Goal: Information Seeking & Learning: Learn about a topic

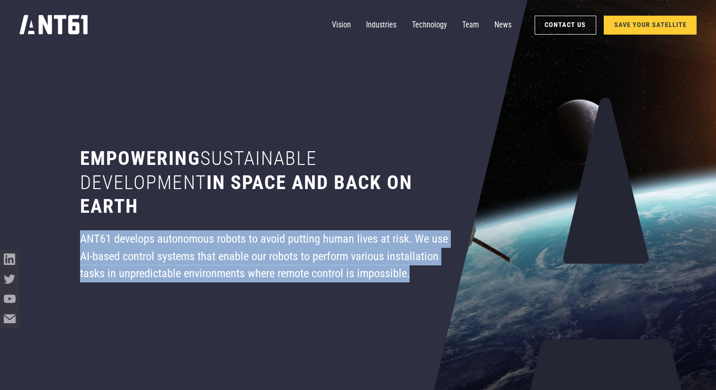
drag, startPoint x: 81, startPoint y: 238, endPoint x: 421, endPoint y: 274, distance: 342.2
click at [421, 274] on div "ANT61 develops autonomous robots to avoid putting human lives at risk. We use A…" at bounding box center [266, 256] width 373 height 52
copy div "ANT61 develops autonomous robots to avoid putting human lives at risk. We use A…"
click at [421, 274] on div "ANT61 develops autonomous robots to avoid putting human lives at risk. We use A…" at bounding box center [266, 256] width 373 height 52
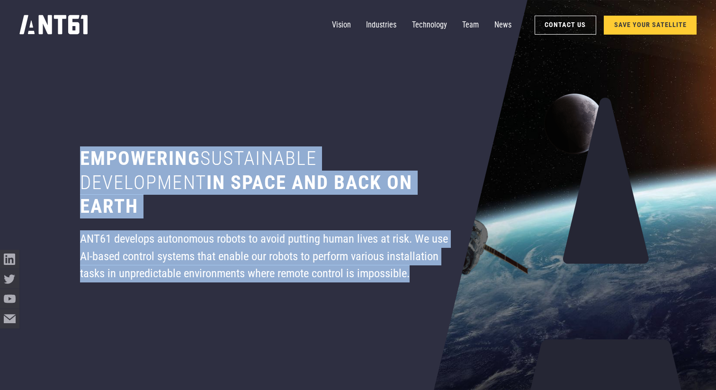
drag, startPoint x: 82, startPoint y: 154, endPoint x: 411, endPoint y: 271, distance: 349.7
click at [411, 271] on div "Empowering sustainable development in space and back on earth ANT61 develops au…" at bounding box center [266, 195] width 435 height 390
copy div "Empowering sustainable development in space and back on earth ANT61 develops au…"
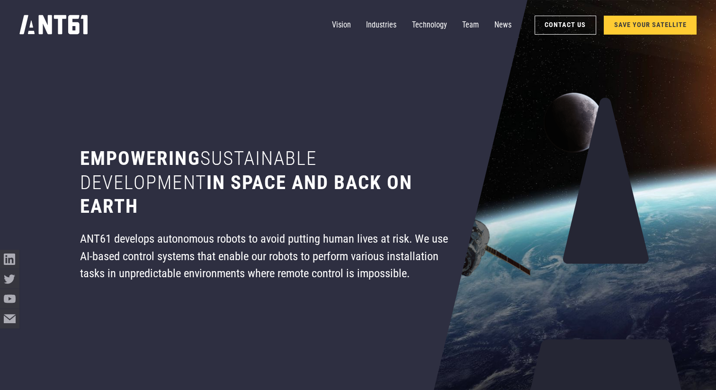
click at [450, 260] on div "ANT61 develops autonomous robots to avoid putting human lives at risk. We use A…" at bounding box center [266, 256] width 373 height 52
